Goal: Task Accomplishment & Management: Use online tool/utility

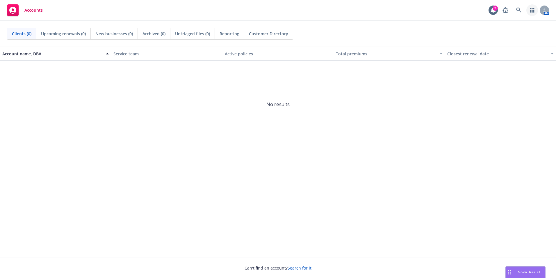
click at [537, 9] on link "button" at bounding box center [533, 10] width 12 height 12
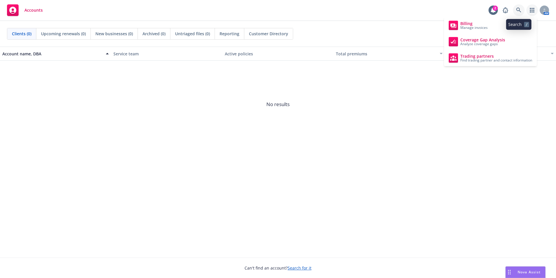
click at [516, 8] on icon at bounding box center [518, 10] width 5 height 5
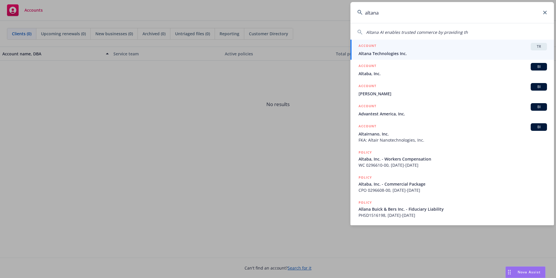
type input "altana"
click at [422, 51] on span "Altana Technologies Inc." at bounding box center [453, 53] width 189 height 6
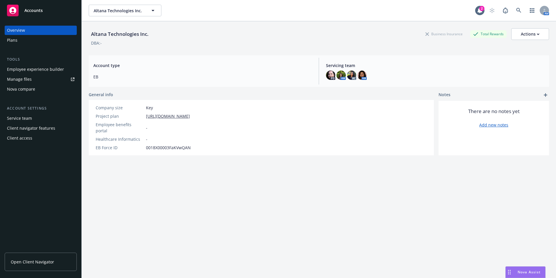
click at [32, 87] on div "Nova compare" at bounding box center [21, 88] width 28 height 9
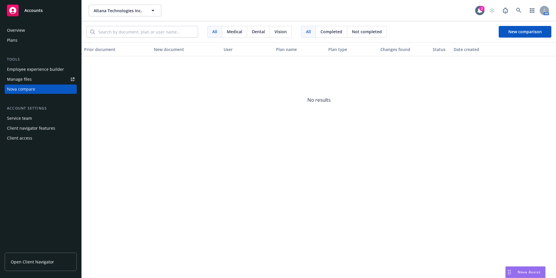
click at [27, 93] on div "Nova compare" at bounding box center [21, 88] width 28 height 9
click at [519, 32] on span "New comparison" at bounding box center [525, 32] width 33 height 6
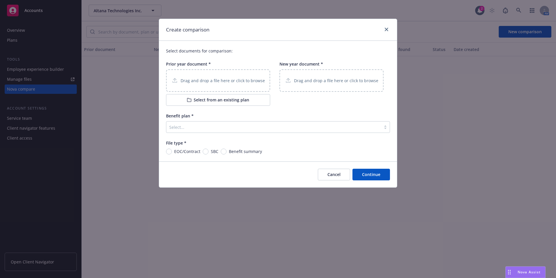
click at [208, 97] on button "Select from an existing plan" at bounding box center [218, 100] width 104 height 12
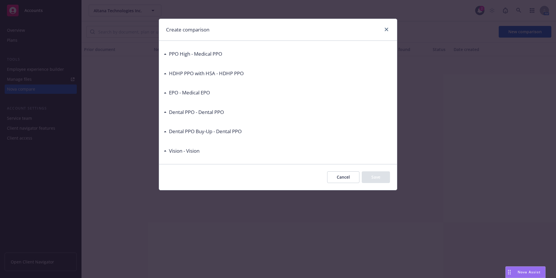
click at [168, 129] on div "Dental PPO Buy-Up - Dental PPO" at bounding box center [204, 131] width 75 height 8
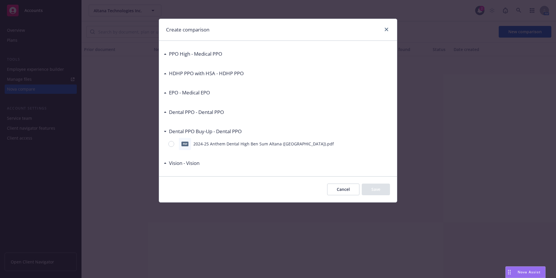
click at [349, 191] on button "Cancel" at bounding box center [343, 189] width 32 height 12
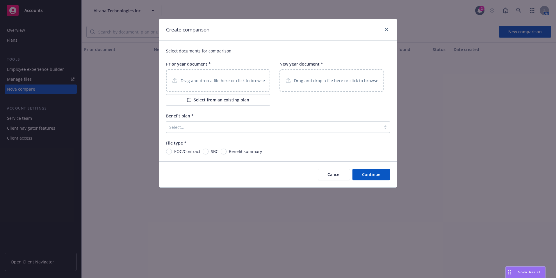
click at [226, 95] on button "Select from an existing plan" at bounding box center [218, 100] width 104 height 12
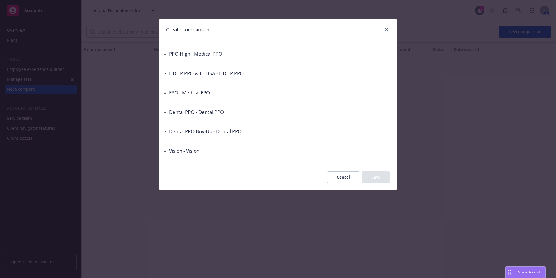
click at [166, 91] on div "EPO - Medical EPO" at bounding box center [187, 93] width 46 height 8
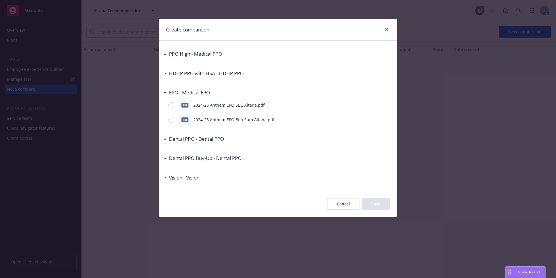
click at [167, 109] on div "pdf 2024-25 Anthem EPO SBC Altana.pdf" at bounding box center [278, 105] width 229 height 12
click at [171, 107] on input "radio" at bounding box center [171, 105] width 6 height 6
radio input "true"
drag, startPoint x: 378, startPoint y: 202, endPoint x: 344, endPoint y: 185, distance: 37.5
click at [378, 201] on button "Save" at bounding box center [376, 204] width 28 height 12
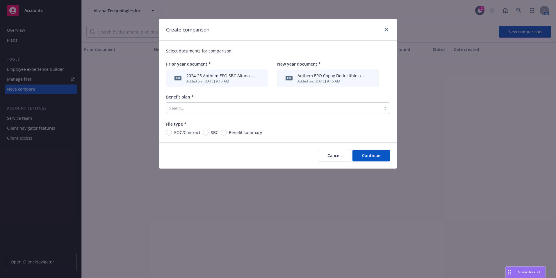
click at [209, 102] on div "Select..." at bounding box center [278, 108] width 224 height 12
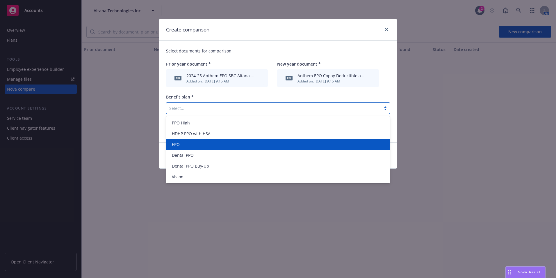
click at [215, 144] on div "EPO" at bounding box center [278, 144] width 217 height 6
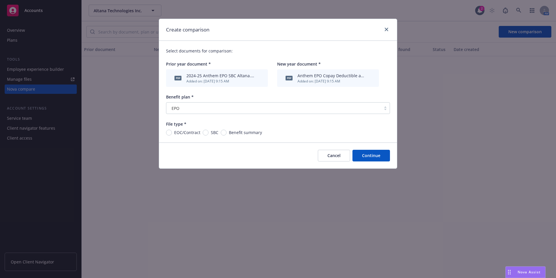
click at [209, 131] on span "SBC" at bounding box center [214, 132] width 10 height 6
click at [209, 131] on input "SBC" at bounding box center [206, 132] width 6 height 6
radio input "true"
click at [386, 156] on button "Continue" at bounding box center [372, 156] width 38 height 12
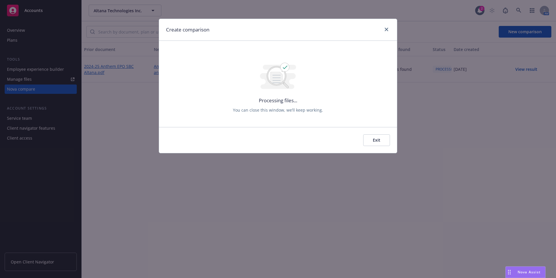
click at [375, 139] on button "Exit" at bounding box center [376, 140] width 27 height 12
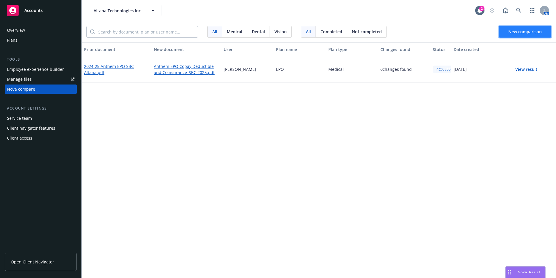
click at [522, 29] on span "New comparison" at bounding box center [525, 32] width 33 height 6
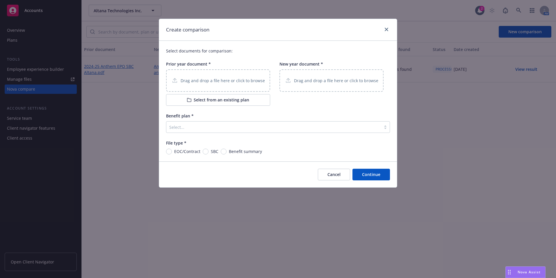
click at [200, 81] on p "Drag and drop a file here or click to browse" at bounding box center [223, 80] width 84 height 6
click at [218, 98] on button "Select from an existing plan" at bounding box center [218, 100] width 104 height 12
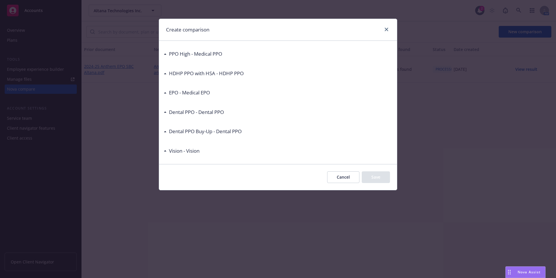
click at [162, 55] on div "PPO High - Medical PPO pdf 2024-25 Anthem PPO SBC Altana.pdf pdf 2024-25 Anthem…" at bounding box center [278, 102] width 238 height 123
click at [165, 54] on icon at bounding box center [165, 53] width 3 height 1
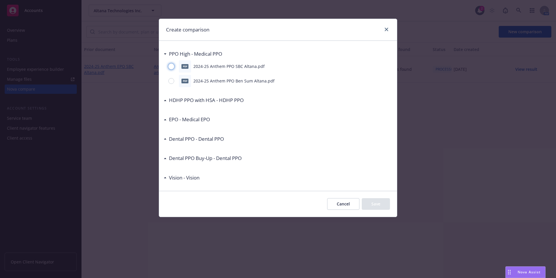
click at [170, 66] on input "radio" at bounding box center [171, 66] width 6 height 6
radio input "true"
drag, startPoint x: 376, startPoint y: 204, endPoint x: 360, endPoint y: 198, distance: 16.9
click at [375, 204] on button "Save" at bounding box center [376, 204] width 28 height 12
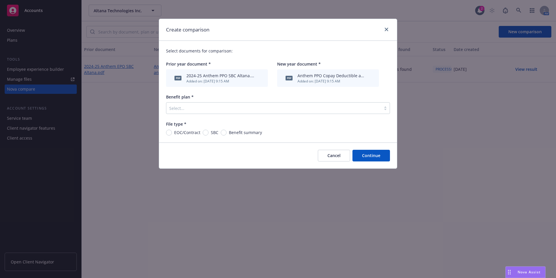
click at [209, 132] on span "SBC" at bounding box center [214, 132] width 10 height 6
click at [208, 132] on input "SBC" at bounding box center [206, 132] width 6 height 6
radio input "true"
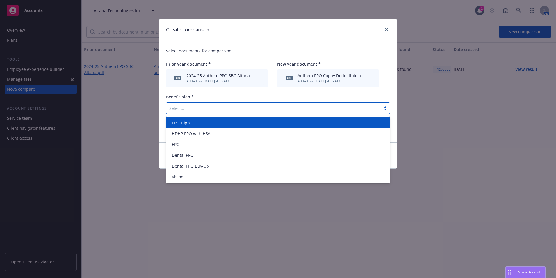
drag, startPoint x: 207, startPoint y: 110, endPoint x: 204, endPoint y: 120, distance: 10.0
click at [207, 110] on div at bounding box center [273, 107] width 209 height 7
drag, startPoint x: 210, startPoint y: 123, endPoint x: 238, endPoint y: 122, distance: 27.9
click at [210, 122] on div "PPO High" at bounding box center [278, 123] width 217 height 6
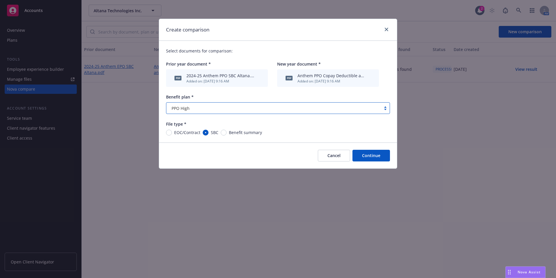
click at [370, 152] on button "Continue" at bounding box center [372, 156] width 38 height 12
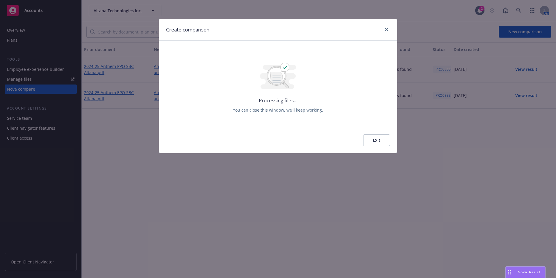
click at [383, 140] on button "Exit" at bounding box center [376, 140] width 27 height 12
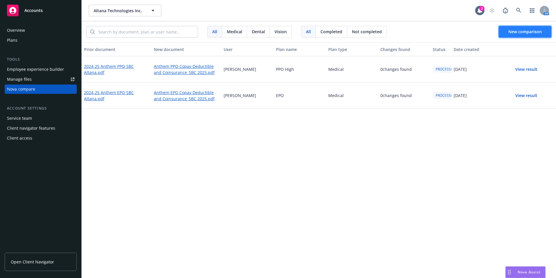
click at [511, 35] on button "New comparison" at bounding box center [525, 32] width 53 height 12
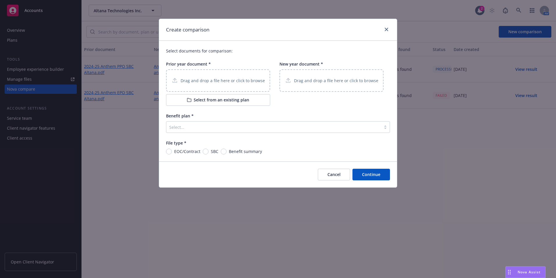
click at [253, 87] on div "Drag and drop a file here or click to browse" at bounding box center [218, 80] width 104 height 22
click at [204, 98] on button "Select from an existing plan" at bounding box center [218, 100] width 104 height 12
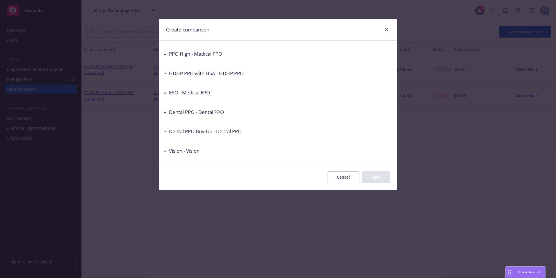
drag, startPoint x: 166, startPoint y: 148, endPoint x: 175, endPoint y: 149, distance: 9.1
click at [166, 148] on div "Vision - Vision" at bounding box center [182, 151] width 36 height 8
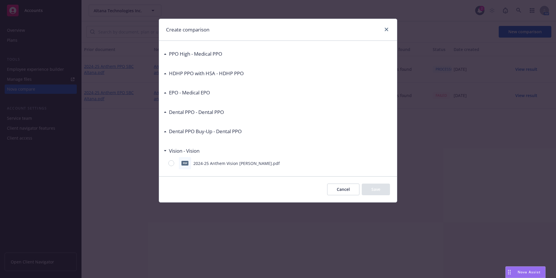
drag, startPoint x: 187, startPoint y: 161, endPoint x: 209, endPoint y: 164, distance: 22.3
click at [189, 161] on div "pdf" at bounding box center [185, 163] width 12 height 12
click at [167, 164] on div "pdf 2024-25 Anthem Vision [PERSON_NAME].pdf" at bounding box center [278, 163] width 229 height 12
click at [173, 162] on input "radio" at bounding box center [171, 163] width 6 height 6
radio input "true"
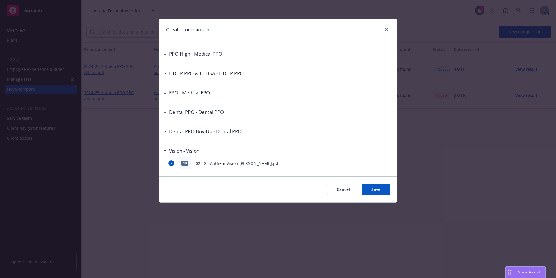
click at [388, 193] on button "Save" at bounding box center [376, 189] width 28 height 12
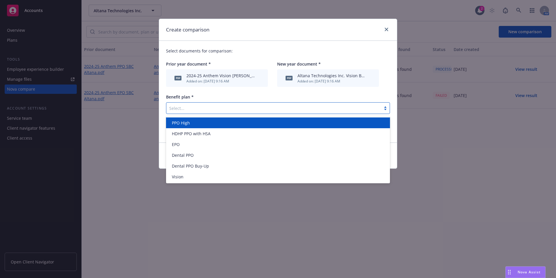
click at [234, 110] on div at bounding box center [273, 107] width 209 height 7
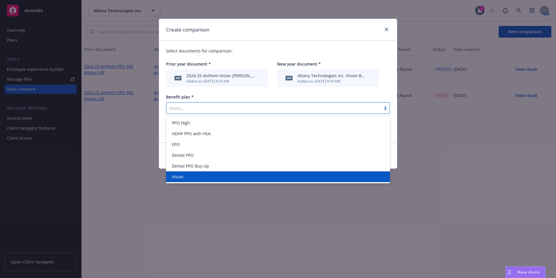
drag, startPoint x: 208, startPoint y: 175, endPoint x: 202, endPoint y: 166, distance: 10.8
click at [208, 175] on div "Vision" at bounding box center [278, 176] width 217 height 6
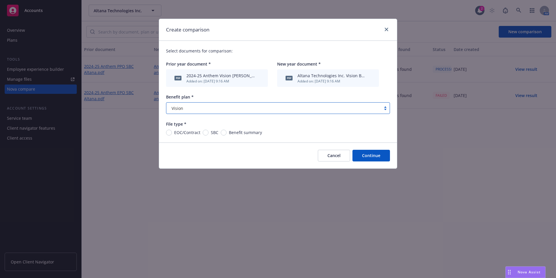
click at [227, 134] on span "Benefit summary" at bounding box center [244, 132] width 35 height 6
click at [226, 134] on input "Benefit summary" at bounding box center [224, 132] width 6 height 6
radio input "true"
click at [357, 154] on button "Continue" at bounding box center [372, 156] width 38 height 12
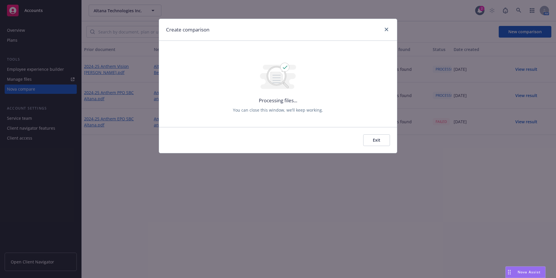
click at [376, 144] on button "Exit" at bounding box center [376, 140] width 27 height 12
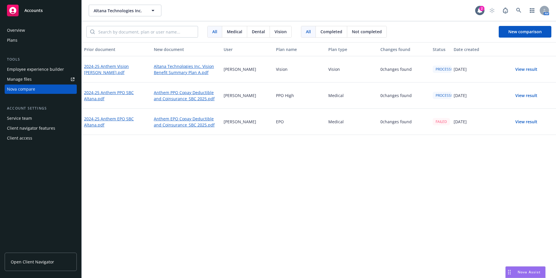
click at [442, 121] on div "FAILED" at bounding box center [441, 121] width 17 height 7
click at [527, 122] on button "View result" at bounding box center [526, 122] width 41 height 12
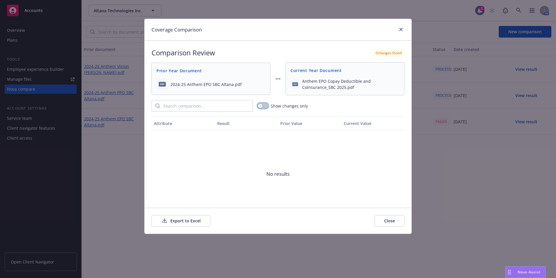
click at [263, 106] on button "button" at bounding box center [262, 106] width 11 height 6
click at [264, 107] on div "button" at bounding box center [265, 106] width 4 height 4
click at [401, 220] on button "Close" at bounding box center [390, 221] width 30 height 12
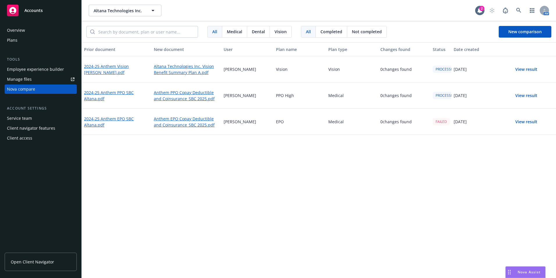
click at [523, 93] on button "View result" at bounding box center [526, 96] width 41 height 12
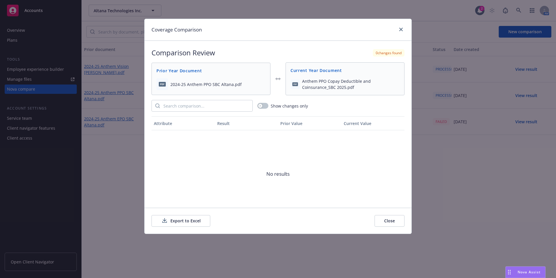
click at [386, 222] on button "Close" at bounding box center [390, 221] width 30 height 12
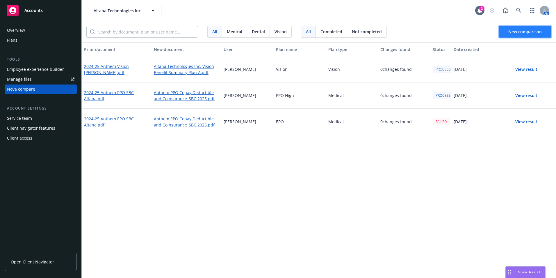
click at [532, 32] on span "New comparison" at bounding box center [525, 32] width 33 height 6
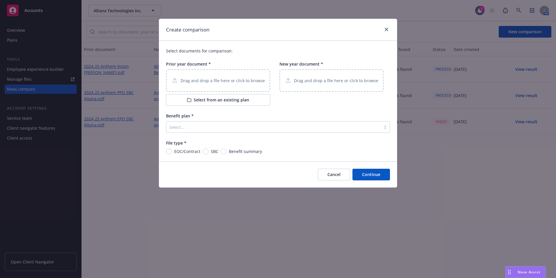
click at [221, 85] on div "Drag and drop a file here or click to browse" at bounding box center [218, 80] width 104 height 22
click at [236, 102] on button "Select from an existing plan" at bounding box center [218, 100] width 104 height 12
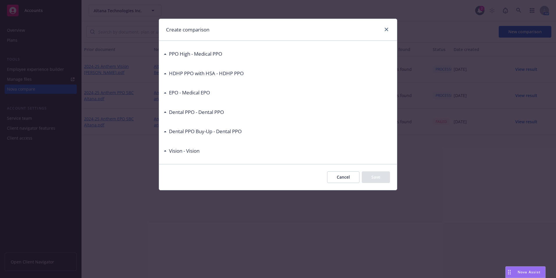
click at [162, 114] on div "PPO High - Medical PPO pdf 2024-25 Anthem PPO SBC Altana.pdf pdf 2024-25 Anthem…" at bounding box center [278, 102] width 238 height 123
click at [166, 113] on div "Dental PPO - Dental PPO" at bounding box center [194, 112] width 60 height 8
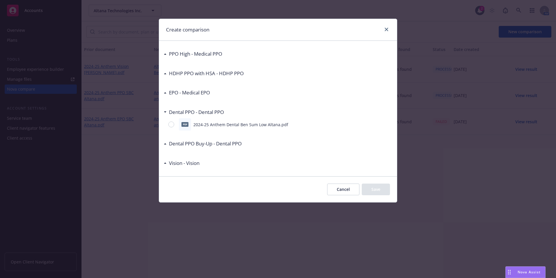
drag, startPoint x: 182, startPoint y: 157, endPoint x: 180, endPoint y: 163, distance: 5.7
click at [182, 158] on div "Vision - Vision" at bounding box center [278, 163] width 229 height 12
click at [173, 162] on h3 "Vision - Vision" at bounding box center [184, 163] width 31 height 8
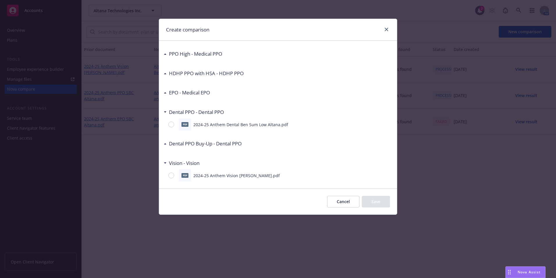
click at [173, 172] on div "pdf 2024-25 Anthem Vision [PERSON_NAME].pdf" at bounding box center [278, 175] width 229 height 12
drag, startPoint x: 170, startPoint y: 180, endPoint x: 175, endPoint y: 179, distance: 5.2
click at [174, 180] on div "pdf 2024-25 Anthem Vision [PERSON_NAME].pdf" at bounding box center [278, 175] width 229 height 12
click at [175, 177] on div at bounding box center [172, 175] width 8 height 6
click at [174, 177] on input "radio" at bounding box center [171, 175] width 6 height 6
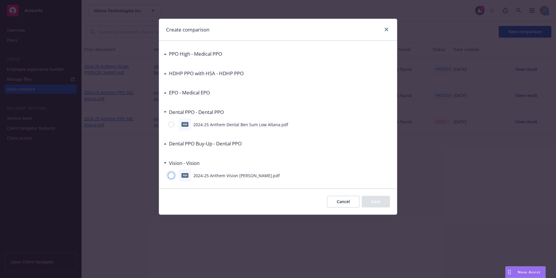
radio input "true"
drag, startPoint x: 173, startPoint y: 177, endPoint x: 185, endPoint y: 178, distance: 12.0
click at [175, 177] on div at bounding box center [172, 175] width 8 height 6
click at [174, 177] on input "radio" at bounding box center [171, 175] width 6 height 6
click at [373, 200] on button "Save" at bounding box center [376, 202] width 28 height 12
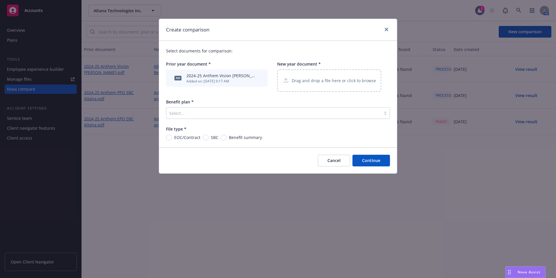
click at [337, 83] on p "Drag and drop a file here or click to browse" at bounding box center [334, 80] width 84 height 6
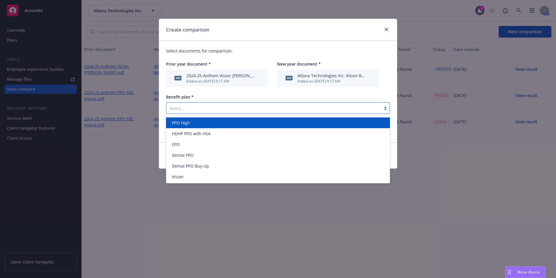
click at [301, 113] on div "Select..." at bounding box center [278, 108] width 224 height 12
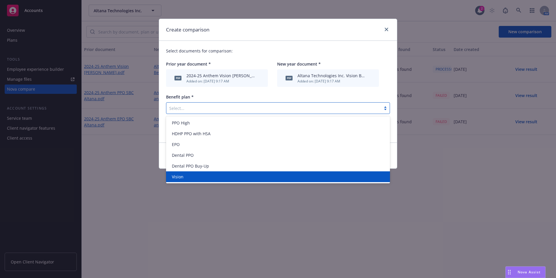
click at [230, 180] on div "Vision" at bounding box center [278, 176] width 224 height 11
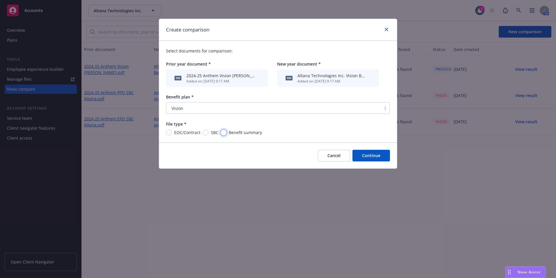
click at [225, 131] on input "Benefit summary" at bounding box center [224, 132] width 6 height 6
radio input "true"
click at [210, 133] on span "SBC" at bounding box center [214, 132] width 10 height 6
click at [209, 133] on input "SBC" at bounding box center [206, 132] width 6 height 6
radio input "true"
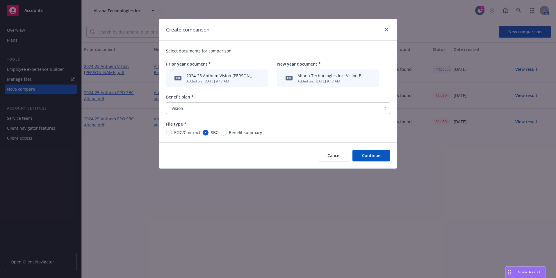
click at [364, 158] on button "Continue" at bounding box center [372, 156] width 38 height 12
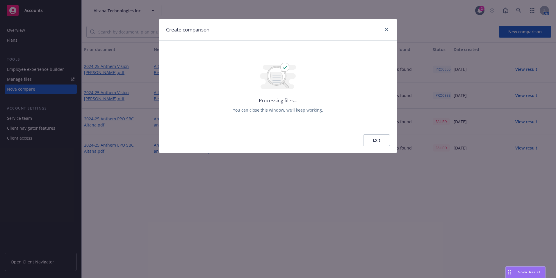
click at [379, 143] on button "Exit" at bounding box center [376, 140] width 27 height 12
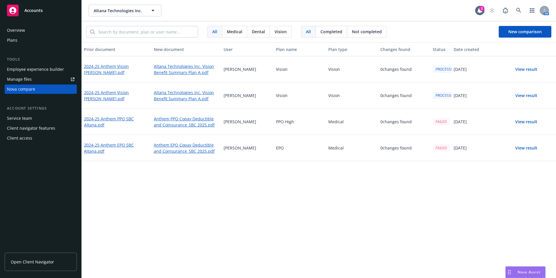
click at [443, 149] on div "FAILED" at bounding box center [441, 147] width 17 height 7
click at [524, 150] on button "View result" at bounding box center [526, 148] width 41 height 12
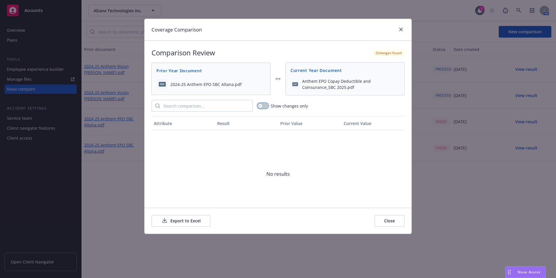
click at [266, 104] on button "button" at bounding box center [262, 106] width 11 height 6
click at [259, 106] on button "button" at bounding box center [262, 106] width 11 height 6
click at [393, 219] on button "Close" at bounding box center [390, 221] width 30 height 12
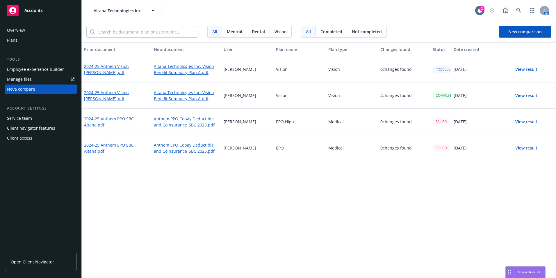
click at [532, 93] on button "View result" at bounding box center [526, 96] width 41 height 12
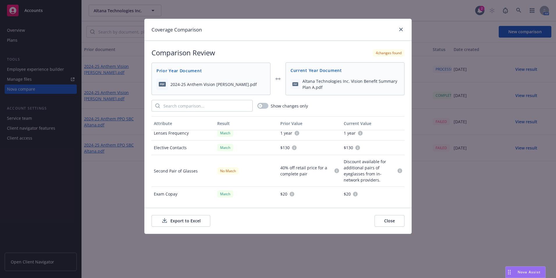
scroll to position [58, 0]
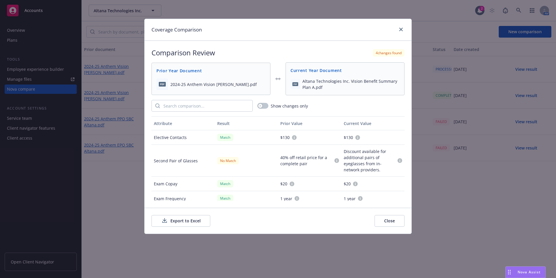
click at [387, 222] on button "Close" at bounding box center [390, 221] width 30 height 12
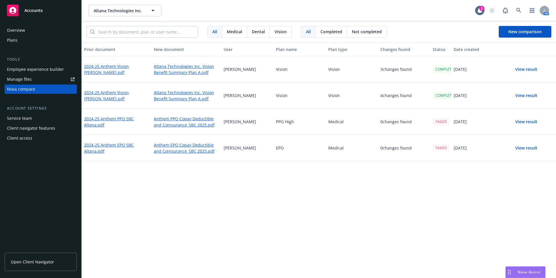
click at [528, 149] on button "View result" at bounding box center [526, 148] width 41 height 12
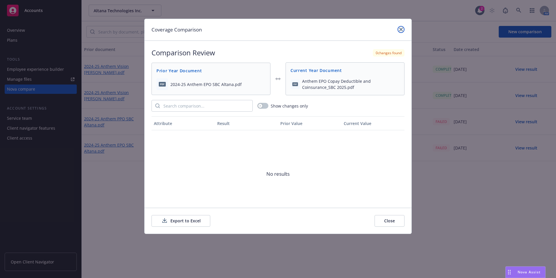
click at [404, 28] on link "close" at bounding box center [401, 29] width 7 height 7
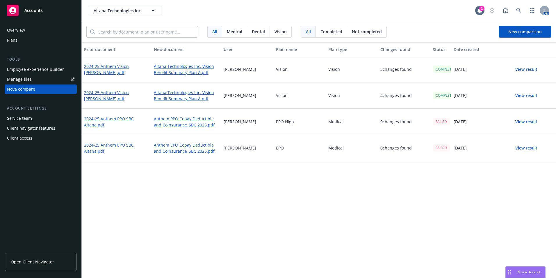
click at [519, 95] on button "View result" at bounding box center [526, 96] width 41 height 12
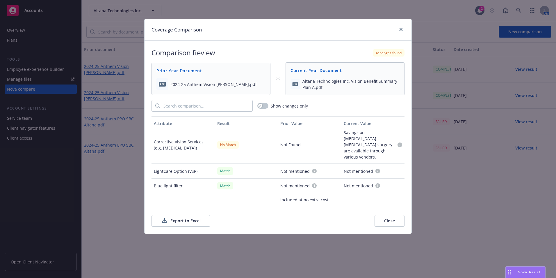
scroll to position [129, 0]
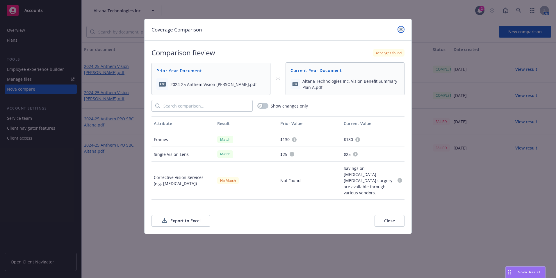
click at [401, 29] on icon "close" at bounding box center [400, 29] width 3 height 3
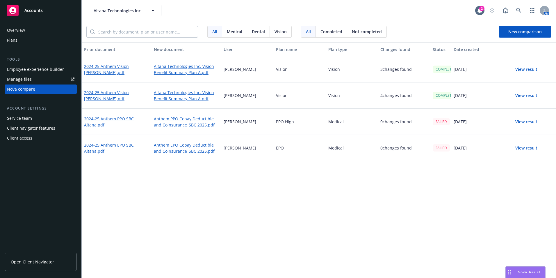
click at [525, 149] on button "View result" at bounding box center [526, 148] width 41 height 12
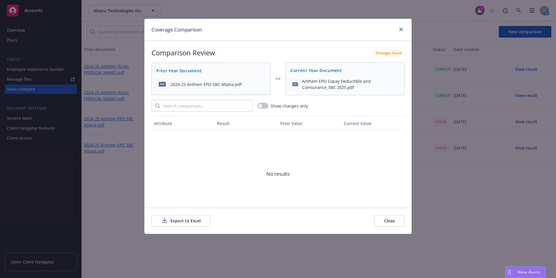
click at [405, 27] on div "Coverage Comparison" at bounding box center [278, 30] width 267 height 22
click at [399, 31] on icon "close" at bounding box center [400, 29] width 3 height 3
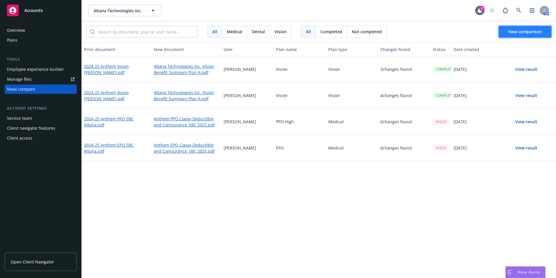
click at [534, 35] on button "New comparison" at bounding box center [525, 32] width 53 height 12
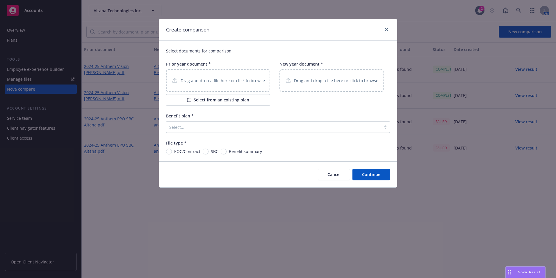
click at [189, 73] on div "Drag and drop a file here or click to browse" at bounding box center [218, 80] width 104 height 22
click at [203, 104] on button "Select from an existing plan" at bounding box center [218, 100] width 104 height 12
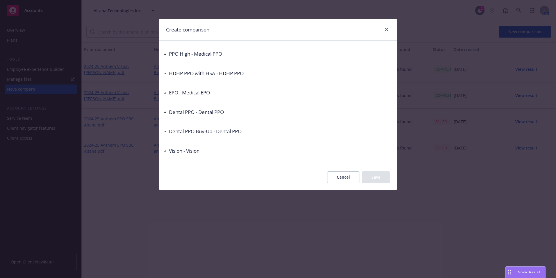
click at [171, 113] on h3 "Dental PPO - Dental PPO" at bounding box center [196, 112] width 55 height 8
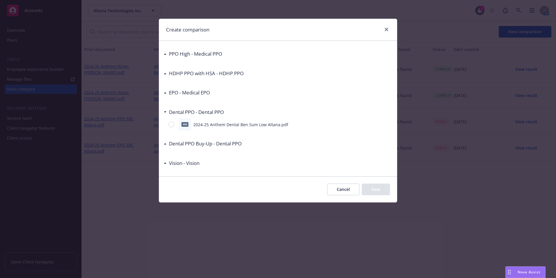
drag, startPoint x: 164, startPoint y: 128, endPoint x: 168, endPoint y: 125, distance: 5.4
click at [164, 127] on div "PPO High - Medical PPO pdf 2024-25 Anthem PPO SBC Altana.pdf pdf 2024-25 Anthem…" at bounding box center [278, 108] width 238 height 135
click at [170, 125] on input "radio" at bounding box center [171, 124] width 6 height 6
radio input "true"
click at [391, 190] on div "Cancel Save" at bounding box center [278, 189] width 238 height 26
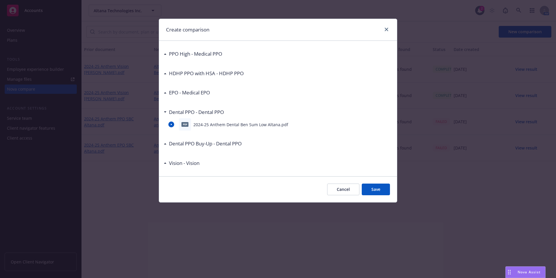
click at [386, 189] on button "Save" at bounding box center [376, 189] width 28 height 12
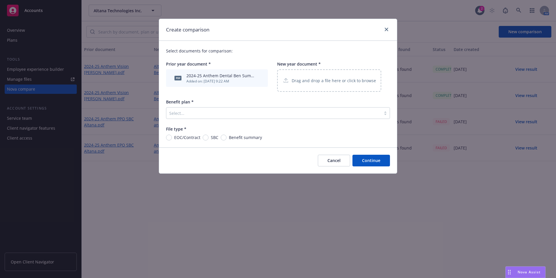
click at [338, 86] on div "Drag and drop a file here or click to browse" at bounding box center [329, 80] width 104 height 22
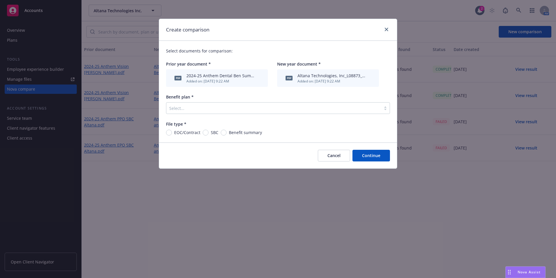
click at [217, 113] on div "Select documents for comparison: Prior year document * pdf 2024-25 Anthem Denta…" at bounding box center [278, 92] width 238 height 102
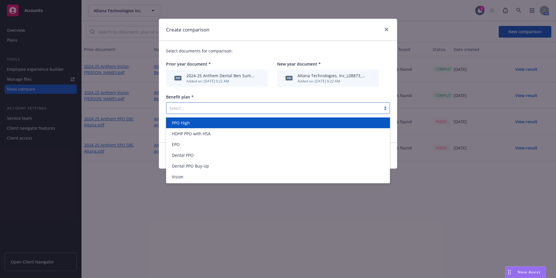
click at [218, 110] on div at bounding box center [273, 107] width 209 height 7
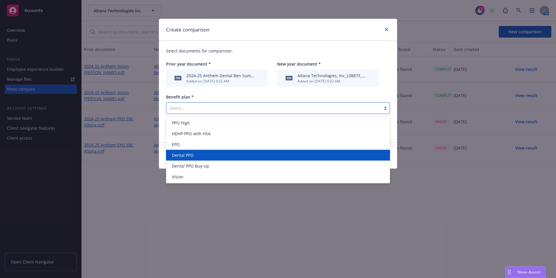
click at [198, 157] on div "Dental PPO" at bounding box center [278, 155] width 217 height 6
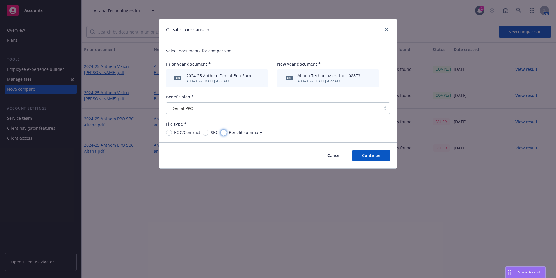
click at [223, 131] on input "Benefit summary" at bounding box center [224, 132] width 6 height 6
radio input "true"
click at [226, 134] on input "Benefit summary" at bounding box center [224, 132] width 6 height 6
click at [375, 157] on button "Continue" at bounding box center [372, 156] width 38 height 12
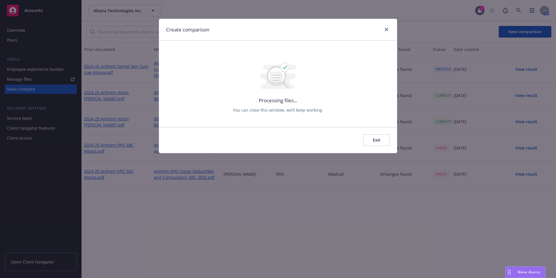
click at [379, 145] on button "Exit" at bounding box center [376, 140] width 27 height 12
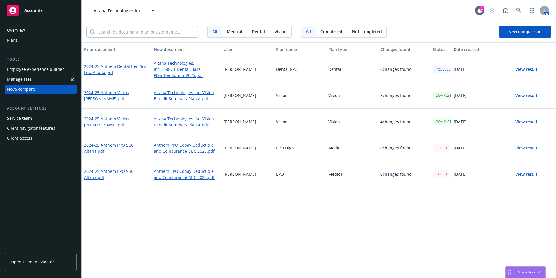
click at [552, 31] on div "All Medical Dental Vision All Completed Not completed New comparison" at bounding box center [319, 31] width 475 height 21
click at [527, 29] on span "New comparison" at bounding box center [525, 32] width 33 height 6
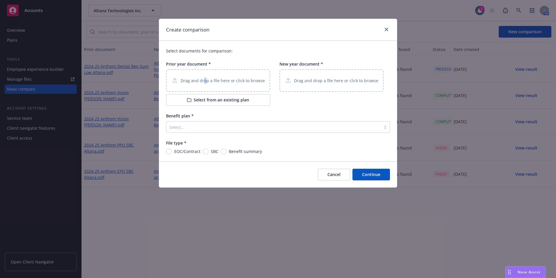
click at [205, 75] on div "Drag and drop a file here or click to browse" at bounding box center [218, 80] width 104 height 22
click at [194, 99] on button "Select from an existing plan" at bounding box center [218, 100] width 104 height 12
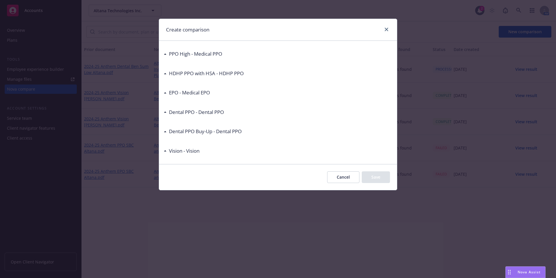
click at [168, 131] on div "Dental PPO Buy-Up - Dental PPO" at bounding box center [204, 131] width 75 height 8
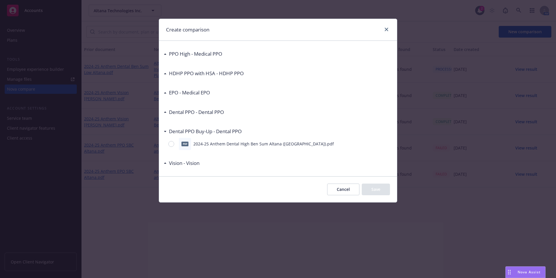
drag, startPoint x: 185, startPoint y: 150, endPoint x: 183, endPoint y: 144, distance: 5.8
click at [184, 146] on div "pdf" at bounding box center [185, 144] width 12 height 12
click at [175, 141] on div at bounding box center [172, 144] width 8 height 6
click at [174, 141] on input "radio" at bounding box center [171, 144] width 6 height 6
radio input "true"
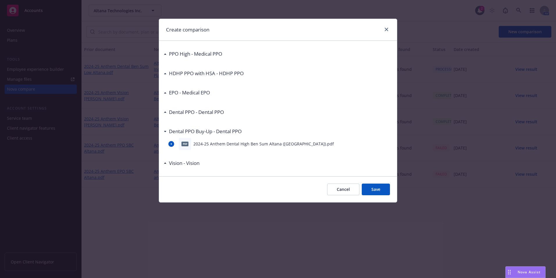
click at [376, 193] on button "Save" at bounding box center [376, 189] width 28 height 12
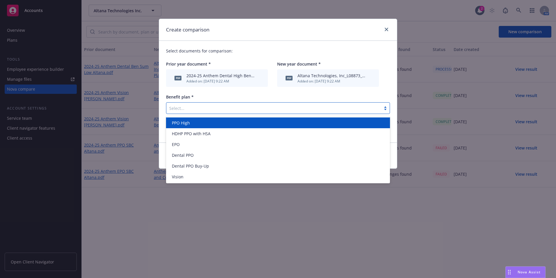
click at [248, 106] on div at bounding box center [273, 107] width 209 height 7
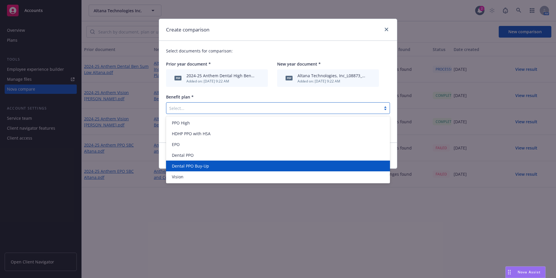
click at [223, 164] on div "Dental PPO Buy-Up" at bounding box center [278, 166] width 217 height 6
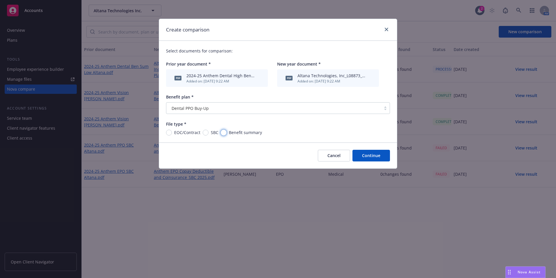
click at [226, 132] on input "Benefit summary" at bounding box center [224, 132] width 6 height 6
radio input "true"
click at [376, 155] on button "Continue" at bounding box center [372, 156] width 38 height 12
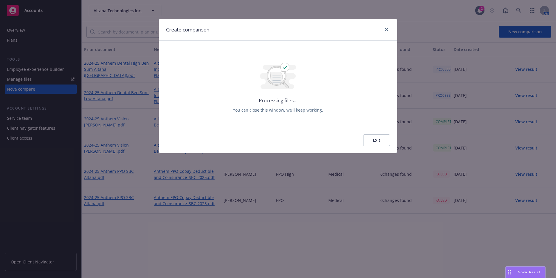
click at [368, 144] on button "Exit" at bounding box center [376, 140] width 27 height 12
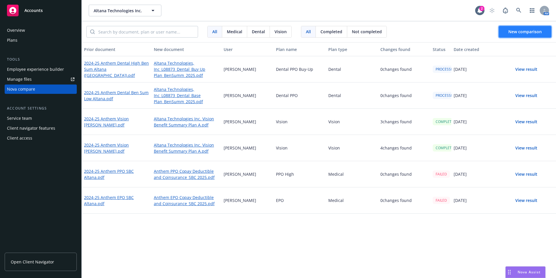
click at [522, 31] on span "New comparison" at bounding box center [525, 32] width 33 height 6
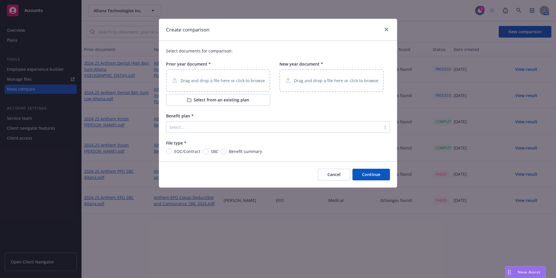
click at [207, 82] on p "Drag and drop a file here or click to browse" at bounding box center [223, 80] width 84 height 6
click at [221, 99] on button "Select from an existing plan" at bounding box center [218, 100] width 104 height 12
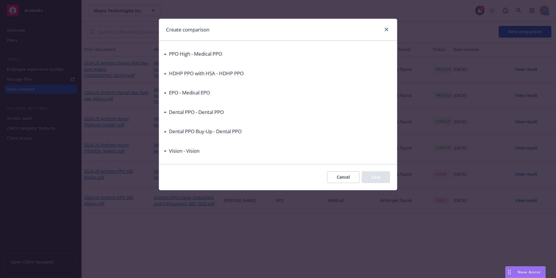
click at [170, 75] on h3 "HDHP PPO with HSA - HDHP PPO" at bounding box center [206, 74] width 75 height 8
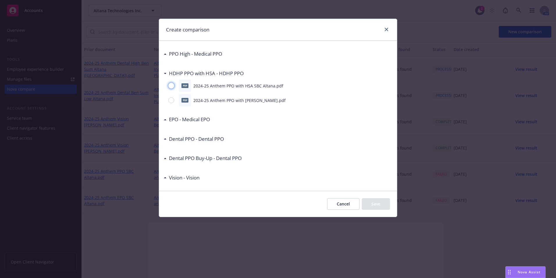
click at [171, 84] on input "radio" at bounding box center [171, 86] width 6 height 6
radio input "true"
click at [383, 203] on button "Save" at bounding box center [376, 204] width 28 height 12
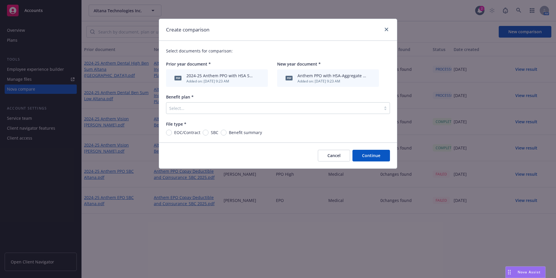
click at [330, 113] on div "Select..." at bounding box center [278, 108] width 224 height 12
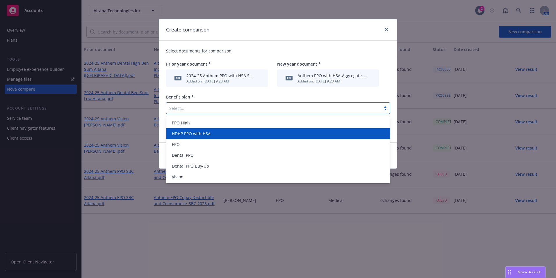
click at [262, 135] on div "HDHP PPO with HSA" at bounding box center [278, 133] width 217 height 6
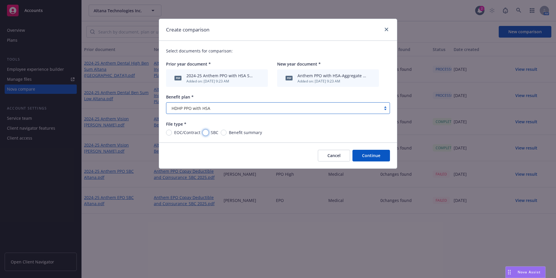
click at [206, 132] on input "SBC" at bounding box center [206, 132] width 6 height 6
radio input "true"
click at [376, 155] on button "Continue" at bounding box center [372, 156] width 38 height 12
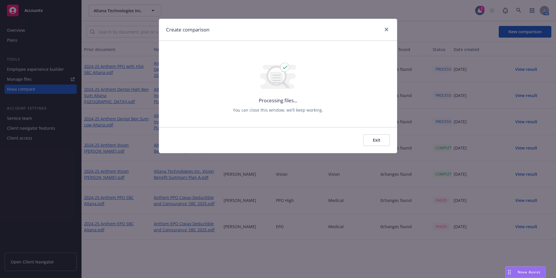
click at [375, 139] on button "Exit" at bounding box center [376, 140] width 27 height 12
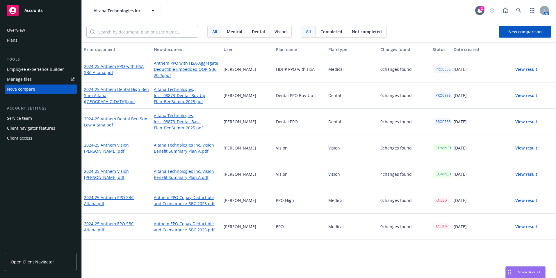
click at [139, 250] on div "Prior document New document User Plan name Plan type Changes found Status Date …" at bounding box center [319, 159] width 475 height 235
click at [520, 173] on button "View result" at bounding box center [526, 174] width 41 height 12
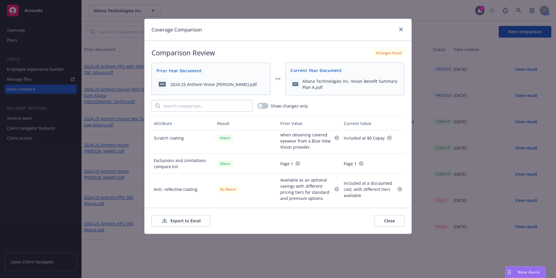
scroll to position [216, 0]
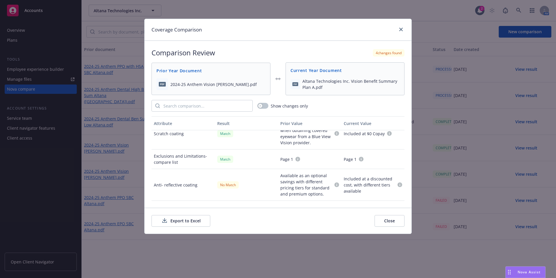
click at [389, 223] on button "Close" at bounding box center [390, 221] width 30 height 12
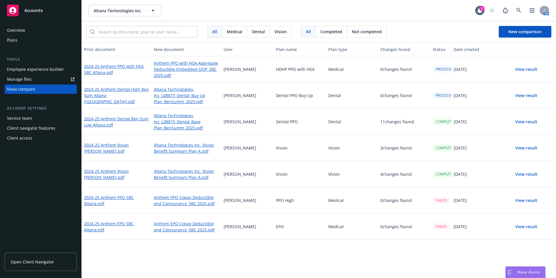
click at [527, 149] on button "View result" at bounding box center [526, 148] width 41 height 12
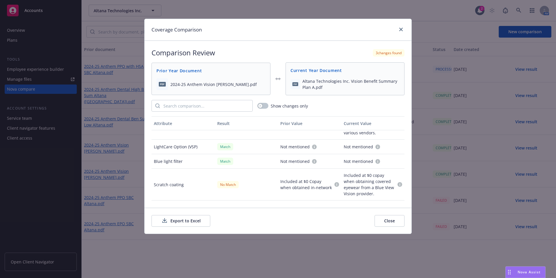
scroll to position [159, 0]
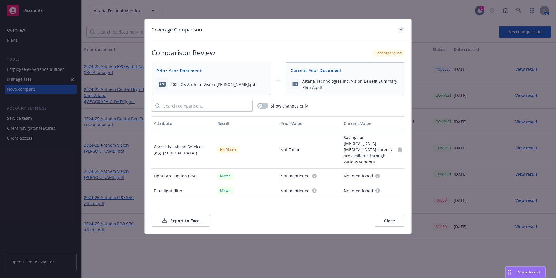
click at [389, 219] on button "Close" at bounding box center [390, 221] width 30 height 12
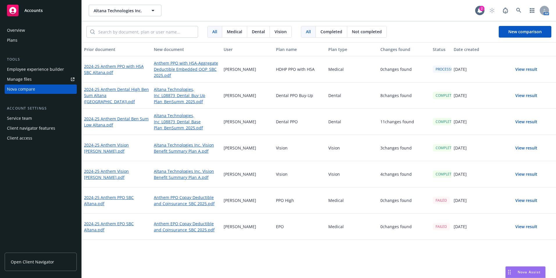
click at [529, 95] on button "View result" at bounding box center [526, 96] width 41 height 12
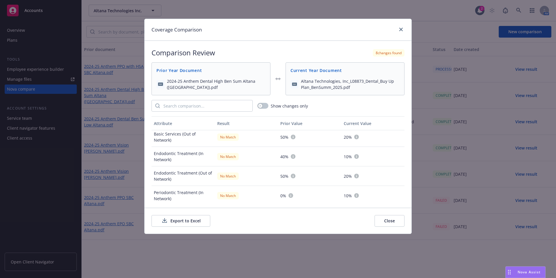
scroll to position [279, 0]
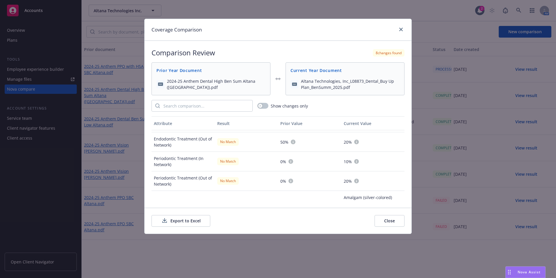
click at [378, 220] on button "Close" at bounding box center [390, 221] width 30 height 12
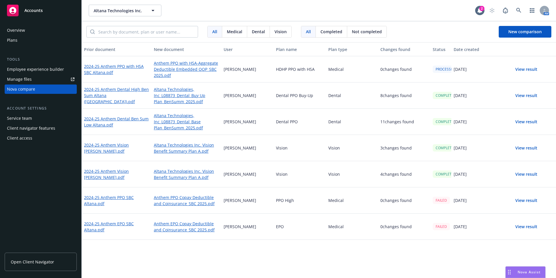
click at [523, 95] on button "View result" at bounding box center [526, 96] width 41 height 12
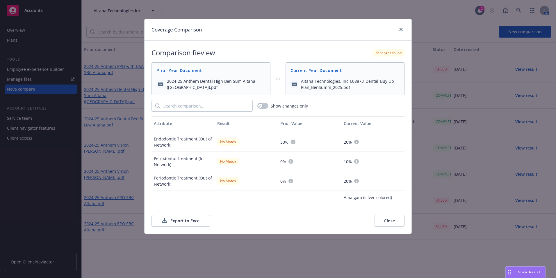
scroll to position [250, 0]
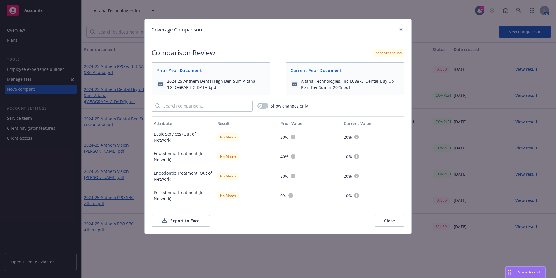
click at [384, 217] on button "Close" at bounding box center [390, 221] width 30 height 12
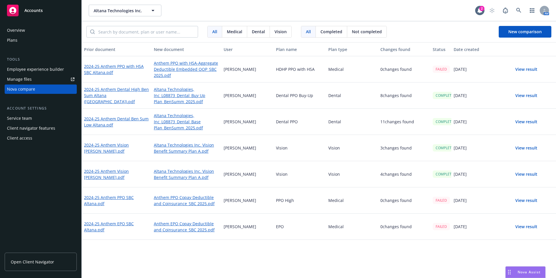
click at [531, 124] on button "View result" at bounding box center [526, 122] width 41 height 12
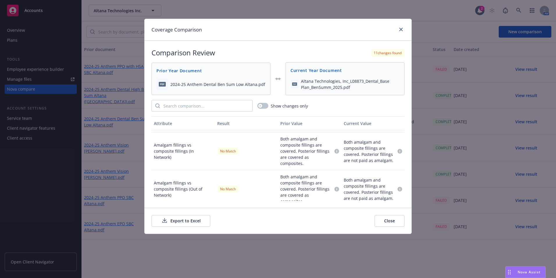
scroll to position [330, 0]
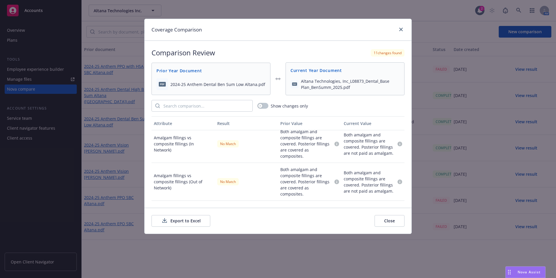
click at [398, 227] on div "Export to Excel Close" at bounding box center [278, 220] width 267 height 26
click at [394, 222] on button "Close" at bounding box center [390, 221] width 30 height 12
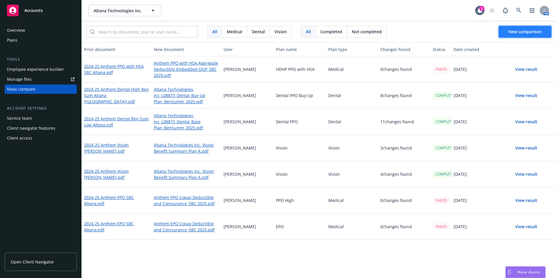
click at [550, 31] on button "New comparison" at bounding box center [525, 32] width 53 height 12
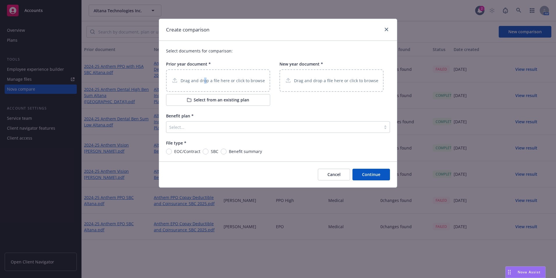
click at [205, 72] on div "Drag and drop a file here or click to browse" at bounding box center [218, 80] width 104 height 22
click at [223, 101] on button "Select from an existing plan" at bounding box center [218, 100] width 104 height 12
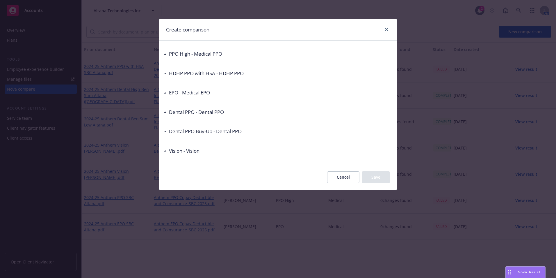
click at [169, 75] on h3 "HDHP PPO with HSA - HDHP PPO" at bounding box center [206, 74] width 75 height 8
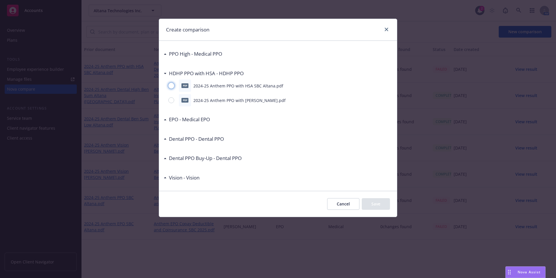
click at [172, 87] on input "radio" at bounding box center [171, 86] width 6 height 6
radio input "true"
click at [382, 202] on button "Save" at bounding box center [376, 204] width 28 height 12
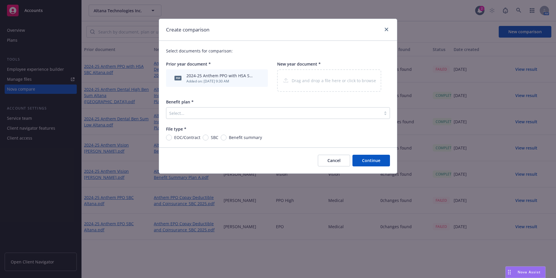
click at [217, 113] on div at bounding box center [273, 112] width 209 height 7
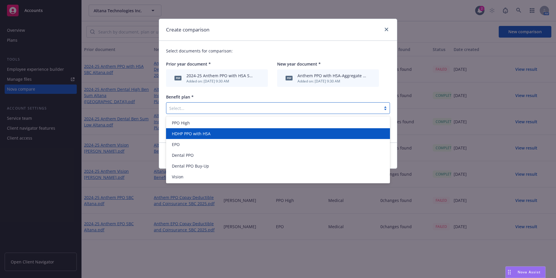
click at [207, 136] on span "HDHP PPO with HSA" at bounding box center [191, 133] width 39 height 6
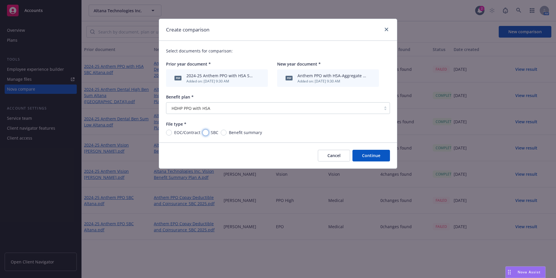
click at [206, 131] on input "SBC" at bounding box center [206, 132] width 6 height 6
radio input "true"
click at [367, 154] on button "Continue" at bounding box center [372, 156] width 38 height 12
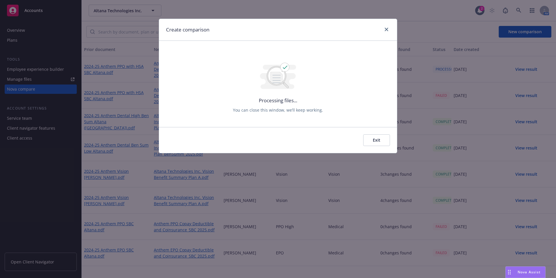
click at [375, 138] on button "Exit" at bounding box center [376, 140] width 27 height 12
